Goal: Navigation & Orientation: Find specific page/section

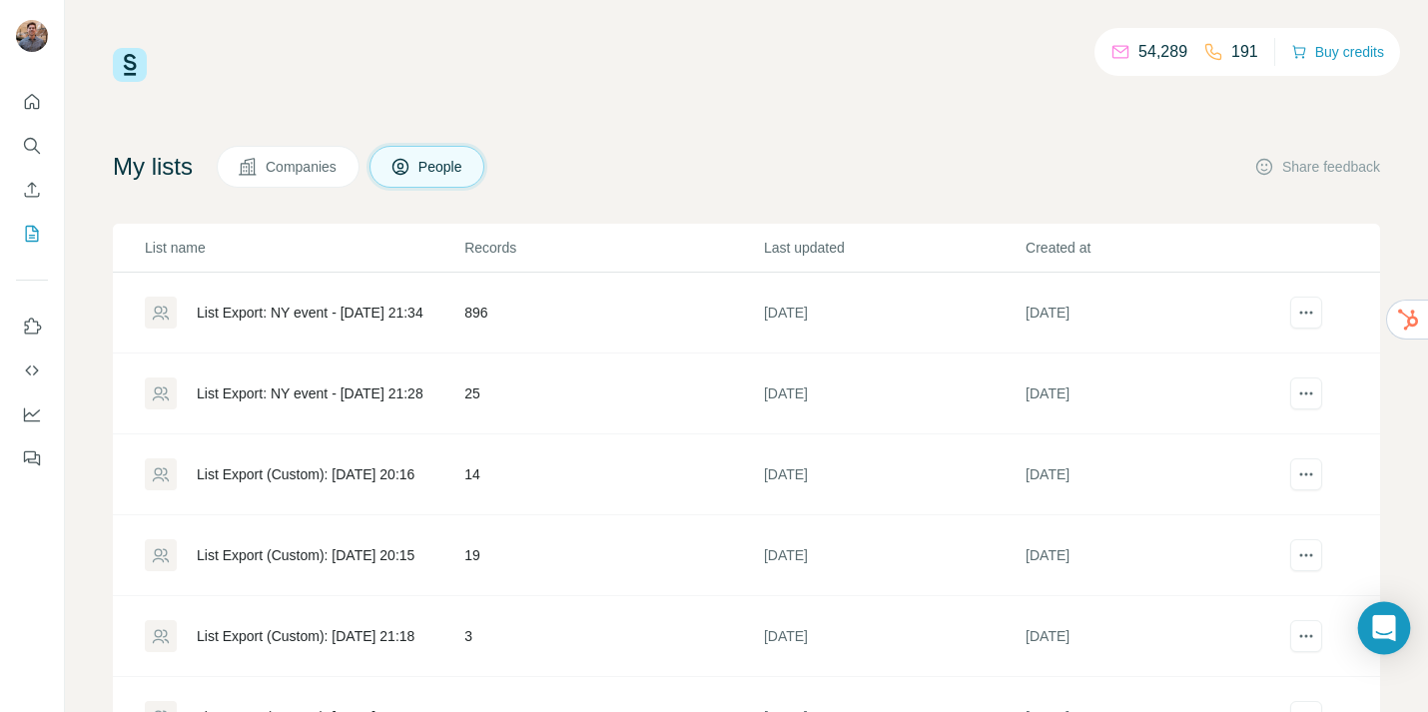
click at [1382, 627] on icon "Open Intercom Messenger" at bounding box center [1384, 628] width 23 height 26
